Goal: Information Seeking & Learning: Learn about a topic

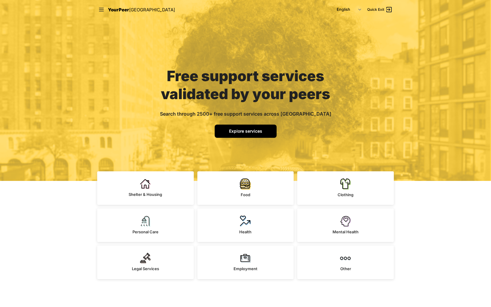
click at [244, 132] on span "Explore services" at bounding box center [245, 130] width 33 height 5
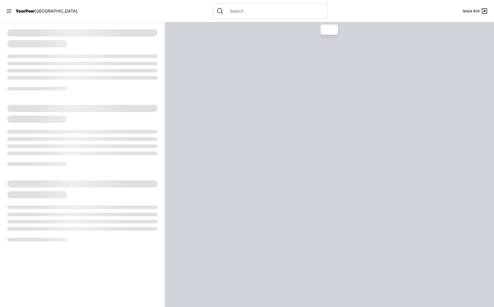
select select "recentlyUpdated"
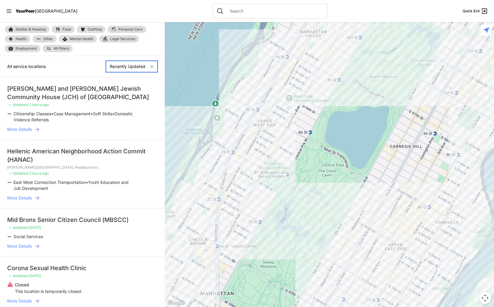
click at [149, 65] on select "Nearby Recently Updated Most Services" at bounding box center [132, 66] width 52 height 11
click at [65, 46] on link "All Filters" at bounding box center [58, 48] width 30 height 7
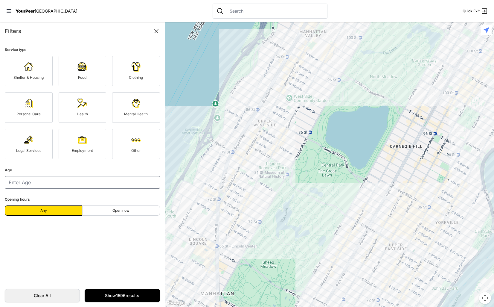
click at [38, 112] on span "Personal Care" at bounding box center [28, 114] width 24 height 4
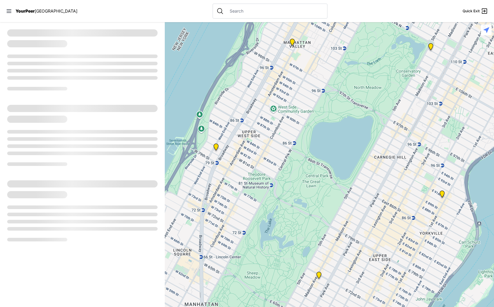
select select "recentlyUpdated"
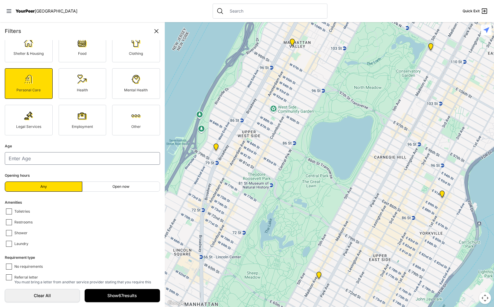
scroll to position [7, 0]
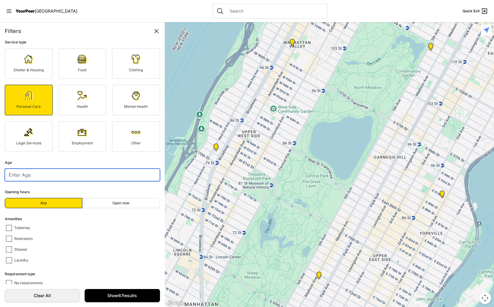
click at [48, 178] on input "number" at bounding box center [82, 174] width 155 height 13
click at [16, 73] on link "Shelter & Housing" at bounding box center [29, 63] width 48 height 31
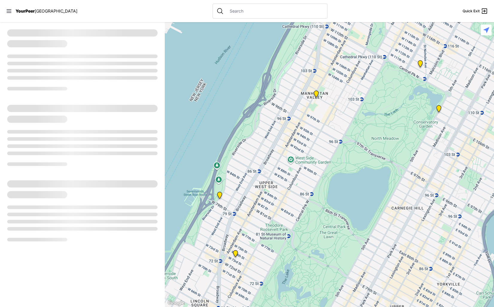
select select "recentlyUpdated"
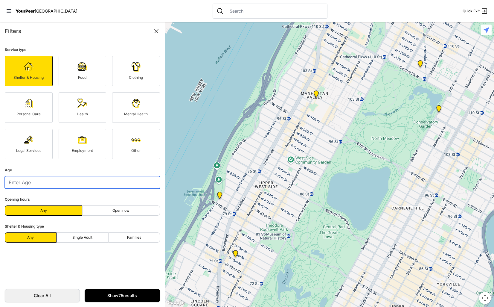
click at [66, 182] on input "number" at bounding box center [82, 182] width 155 height 13
type input "21"
click at [123, 269] on form "Service type Shelter & Housing Food Clothing Personal Care Health Mental Health…" at bounding box center [82, 162] width 165 height 244
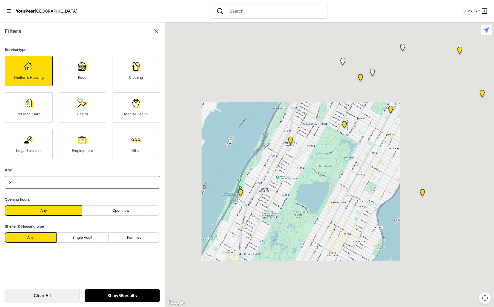
click at [126, 296] on link "Show 55 results" at bounding box center [122, 295] width 75 height 13
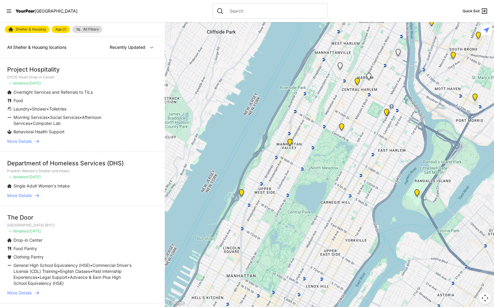
click at [290, 150] on div at bounding box center [329, 164] width 329 height 284
click at [306, 206] on div "Manhattan Valley Manhattan Valley New York, NY View on Google Maps" at bounding box center [329, 164] width 329 height 284
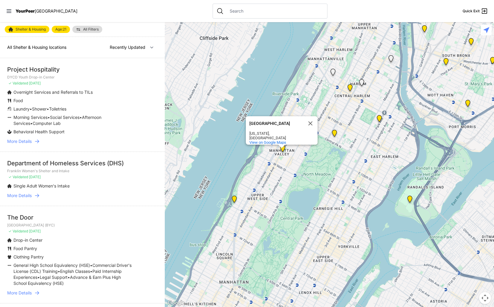
drag, startPoint x: 323, startPoint y: 181, endPoint x: 316, endPoint y: 188, distance: 10.2
click at [316, 188] on div "Manhattan Valley Manhattan Valley New York, NY View on Google Maps" at bounding box center [329, 164] width 329 height 284
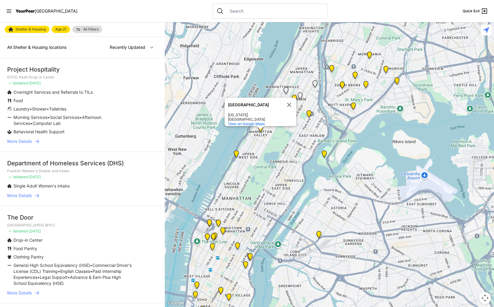
drag, startPoint x: 315, startPoint y: 189, endPoint x: 276, endPoint y: 152, distance: 53.9
click at [276, 152] on div "Manhattan Valley Manhattan Valley New York, NY View on Google Maps" at bounding box center [329, 164] width 329 height 284
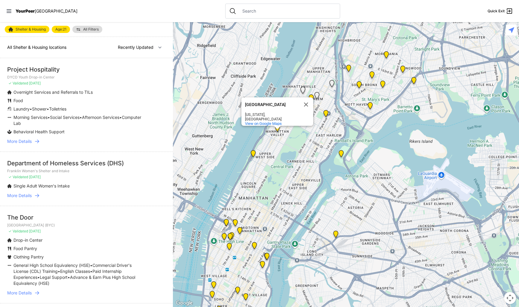
click at [239, 10] on input "text" at bounding box center [287, 11] width 97 height 6
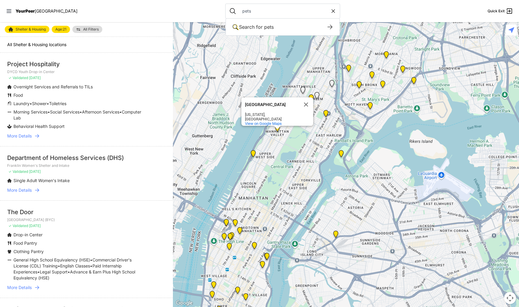
type input "pets"
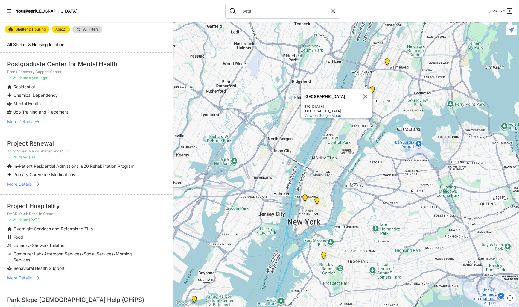
click at [330, 9] on icon at bounding box center [333, 11] width 6 height 6
type input "pets"
select select "recentlyUpdated"
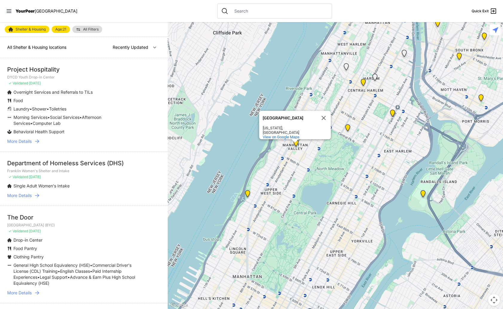
click at [37, 143] on icon at bounding box center [37, 141] width 6 height 6
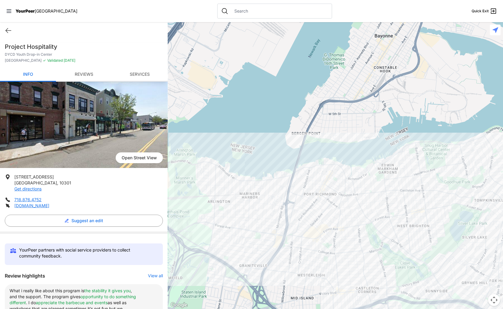
click at [83, 71] on link "Reviews" at bounding box center [84, 75] width 56 height 14
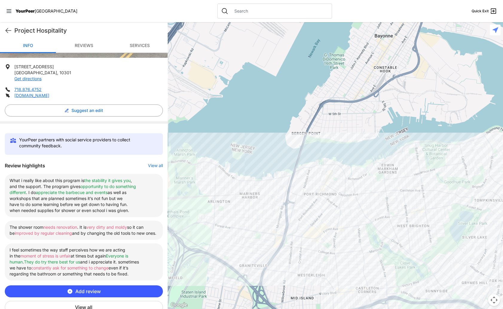
scroll to position [116, 0]
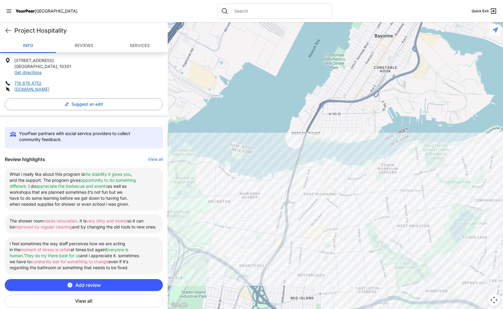
click at [87, 299] on button "View all" at bounding box center [84, 300] width 158 height 13
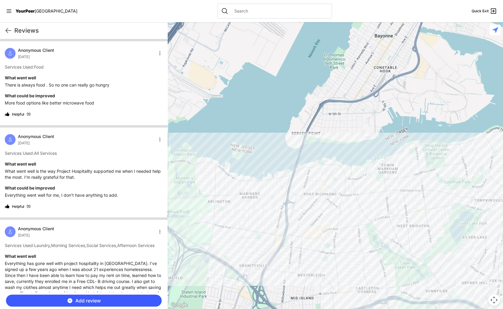
scroll to position [0, 0]
click at [7, 78] on h4 "What went well" at bounding box center [84, 78] width 158 height 6
drag, startPoint x: 14, startPoint y: 95, endPoint x: 60, endPoint y: 96, distance: 46.4
click at [60, 96] on h4 "What could be improved" at bounding box center [84, 96] width 158 height 6
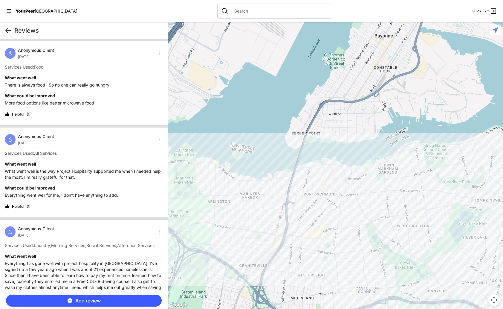
click at [10, 31] on icon at bounding box center [8, 30] width 7 height 7
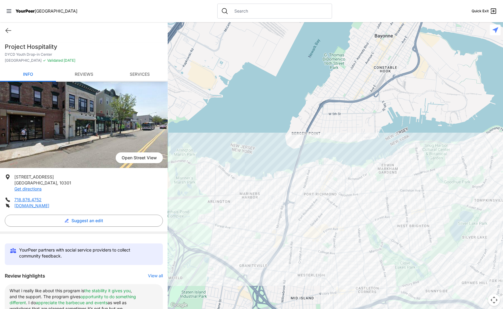
click at [89, 71] on link "Reviews" at bounding box center [84, 75] width 56 height 14
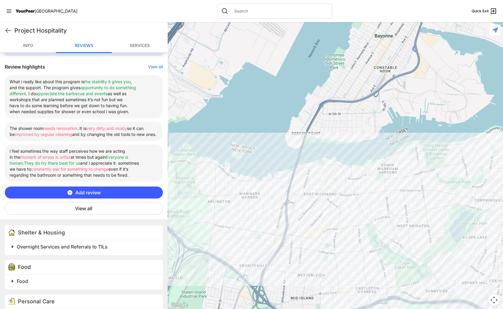
scroll to position [209, 0]
click at [231, 10] on input "text" at bounding box center [279, 11] width 97 height 6
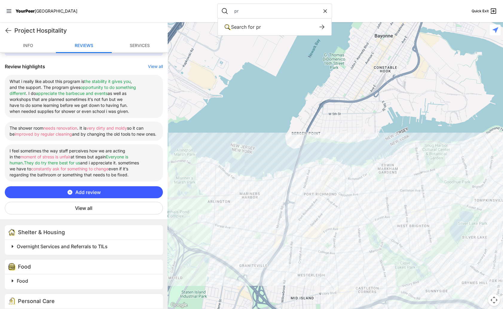
type input "p"
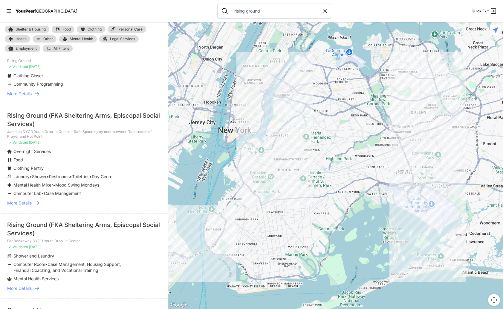
scroll to position [93, 0]
click at [37, 204] on icon at bounding box center [37, 202] width 6 height 6
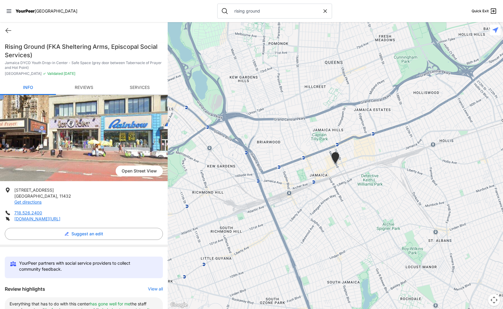
click at [86, 84] on link "Reviews" at bounding box center [84, 88] width 56 height 14
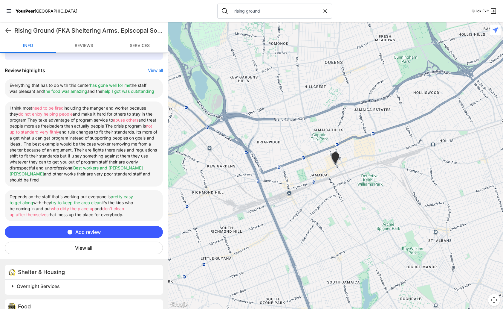
scroll to position [222, 0]
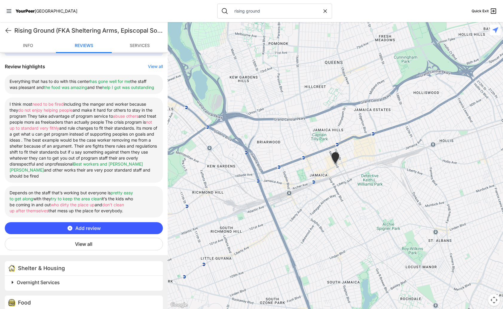
click at [87, 250] on button "View all" at bounding box center [84, 243] width 158 height 13
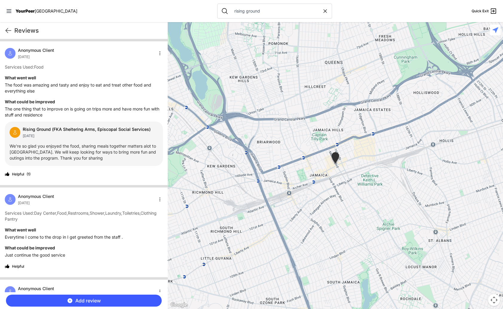
scroll to position [0, 0]
click at [10, 31] on icon at bounding box center [8, 30] width 5 height 4
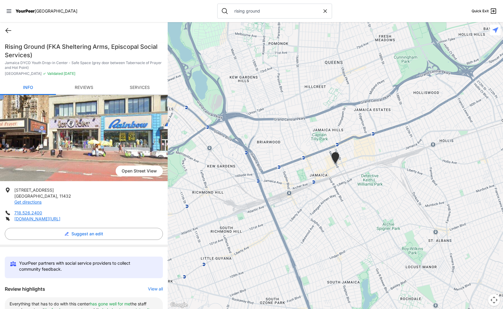
click at [8, 33] on icon at bounding box center [8, 30] width 5 height 4
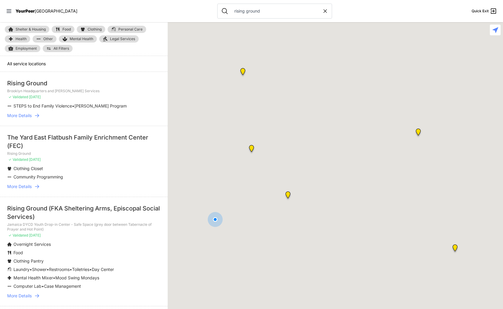
click at [232, 12] on input "rising ground" at bounding box center [277, 11] width 92 height 6
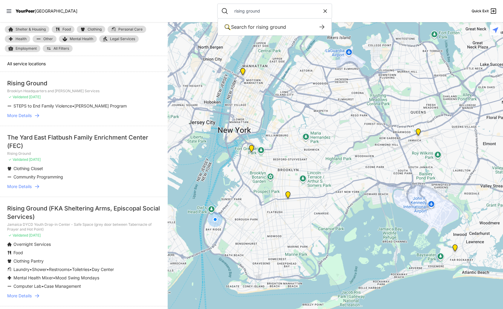
click at [232, 12] on input "rising ground" at bounding box center [277, 11] width 92 height 6
type input "s"
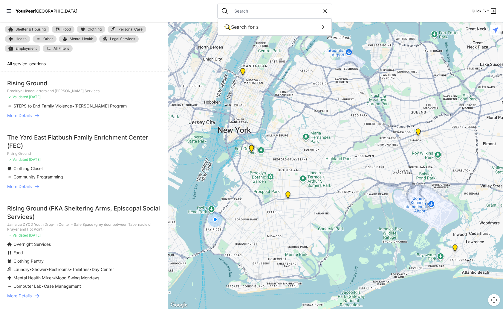
select select "recentlyUpdated"
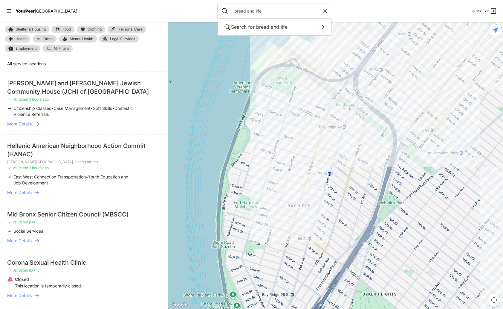
type input "bread and life"
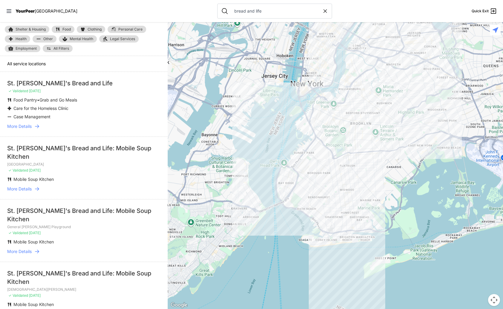
click at [39, 125] on icon at bounding box center [37, 126] width 4 height 4
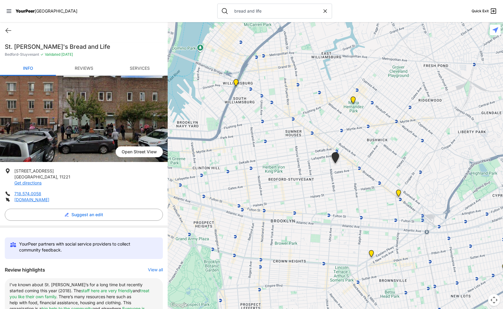
click at [84, 71] on link "Reviews" at bounding box center [84, 69] width 56 height 14
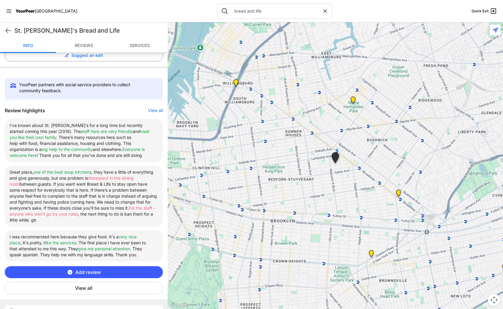
scroll to position [203, 0]
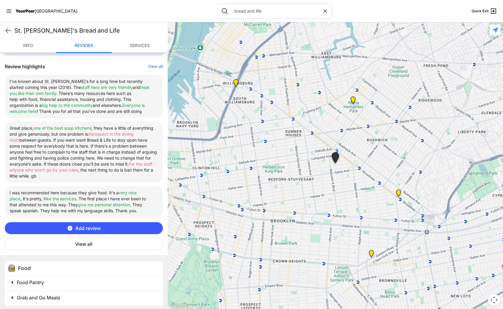
click at [88, 247] on button "View all" at bounding box center [84, 243] width 158 height 13
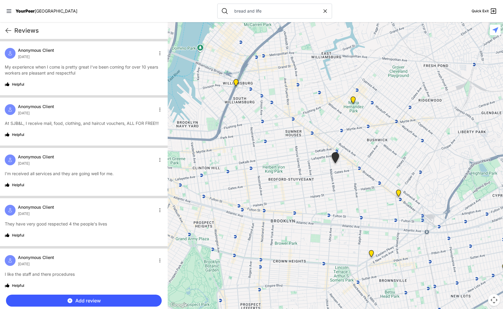
scroll to position [0, 0]
drag, startPoint x: 54, startPoint y: 213, endPoint x: 18, endPoint y: 213, distance: 36.8
click at [18, 213] on div "Anonymous Client [DATE]" at bounding box center [29, 210] width 49 height 12
click at [50, 210] on span "Anonymous Client" at bounding box center [36, 207] width 36 height 6
drag, startPoint x: 54, startPoint y: 213, endPoint x: 19, endPoint y: 213, distance: 35.0
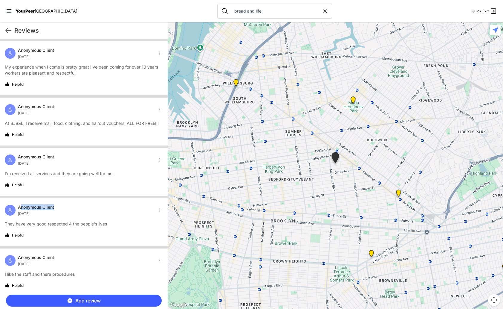
click at [19, 210] on span "Anonymous Client" at bounding box center [36, 207] width 36 height 6
click at [63, 216] on div "Anonymous Client [DATE]" at bounding box center [84, 210] width 158 height 12
drag, startPoint x: 54, startPoint y: 214, endPoint x: 18, endPoint y: 214, distance: 35.3
click at [18, 210] on span "Anonymous Client" at bounding box center [36, 207] width 36 height 6
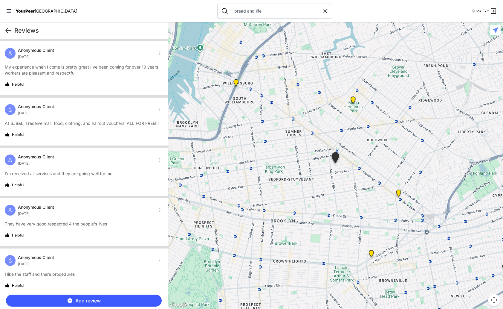
click at [7, 31] on icon at bounding box center [8, 30] width 5 height 4
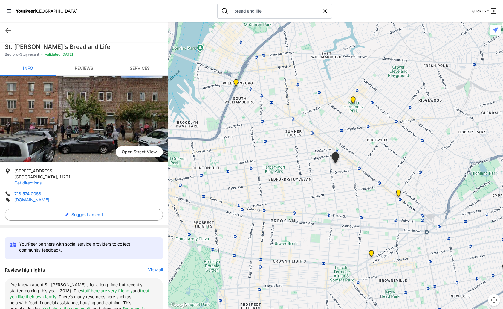
click at [81, 28] on div "Quick Exit" at bounding box center [84, 30] width 168 height 17
click at [10, 30] on icon at bounding box center [8, 30] width 7 height 7
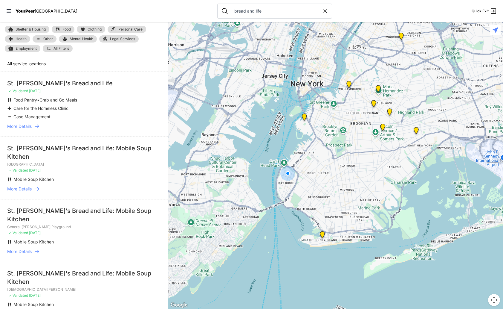
click at [38, 11] on span "[GEOGRAPHIC_DATA]" at bounding box center [56, 10] width 43 height 5
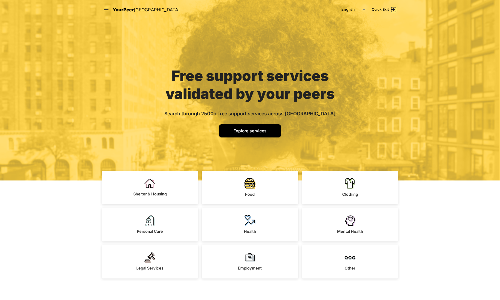
click at [246, 129] on span "Explore services" at bounding box center [250, 130] width 33 height 5
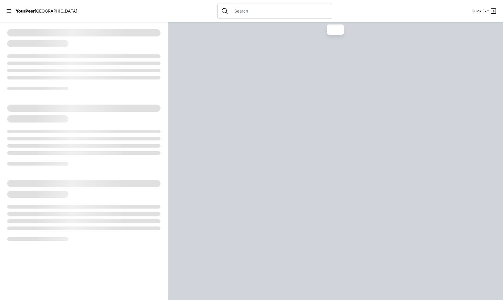
select select "recentlyUpdated"
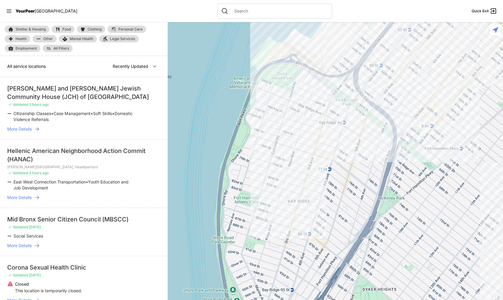
click at [36, 130] on icon at bounding box center [37, 129] width 6 height 6
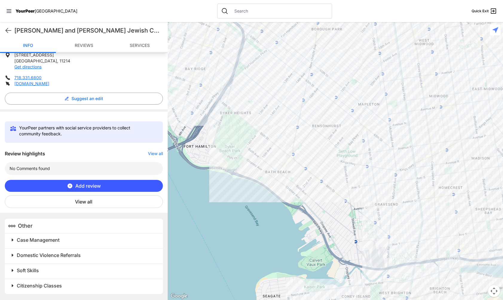
click at [24, 244] on span at bounding box center [87, 240] width 158 height 8
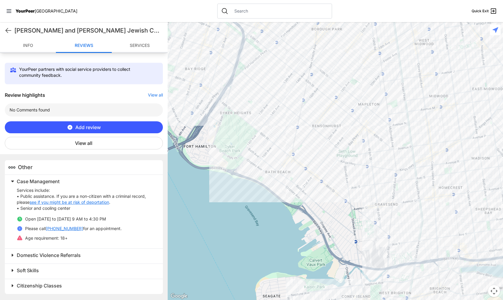
scroll to position [183, 0]
click at [31, 258] on span "Domestic Violence Referrals" at bounding box center [49, 255] width 64 height 6
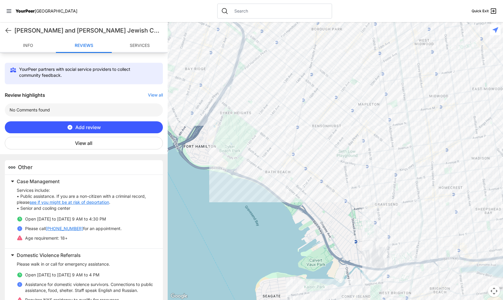
click at [30, 43] on link "Info" at bounding box center [28, 46] width 56 height 14
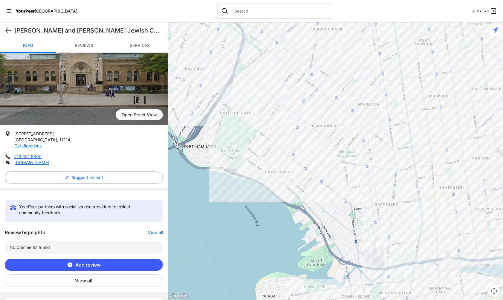
scroll to position [20, 0]
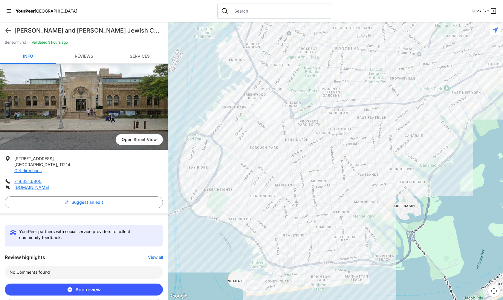
drag, startPoint x: 229, startPoint y: 179, endPoint x: 218, endPoint y: 202, distance: 25.8
click at [218, 202] on div at bounding box center [336, 161] width 336 height 278
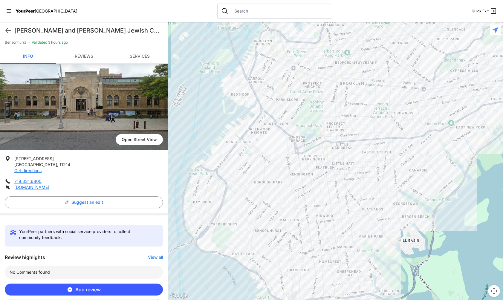
drag, startPoint x: 193, startPoint y: 105, endPoint x: 196, endPoint y: 141, distance: 36.3
click at [196, 141] on div at bounding box center [336, 161] width 336 height 278
